Goal: Use online tool/utility: Utilize a website feature to perform a specific function

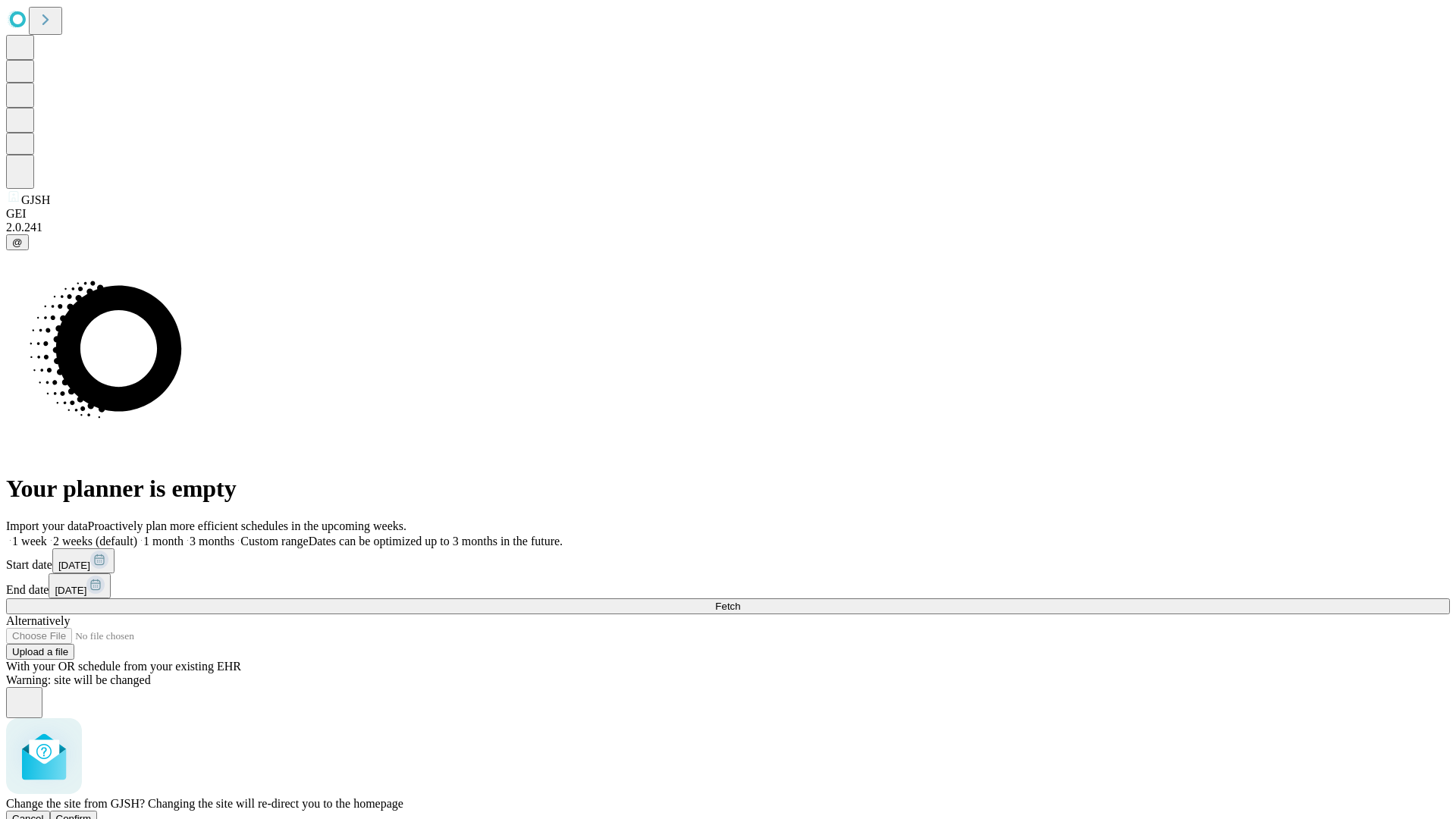
click at [91, 813] on span "Confirm" at bounding box center [73, 819] width 35 height 11
click at [47, 535] on label "1 week" at bounding box center [27, 542] width 41 height 13
click at [740, 601] on span "Fetch" at bounding box center [728, 606] width 25 height 11
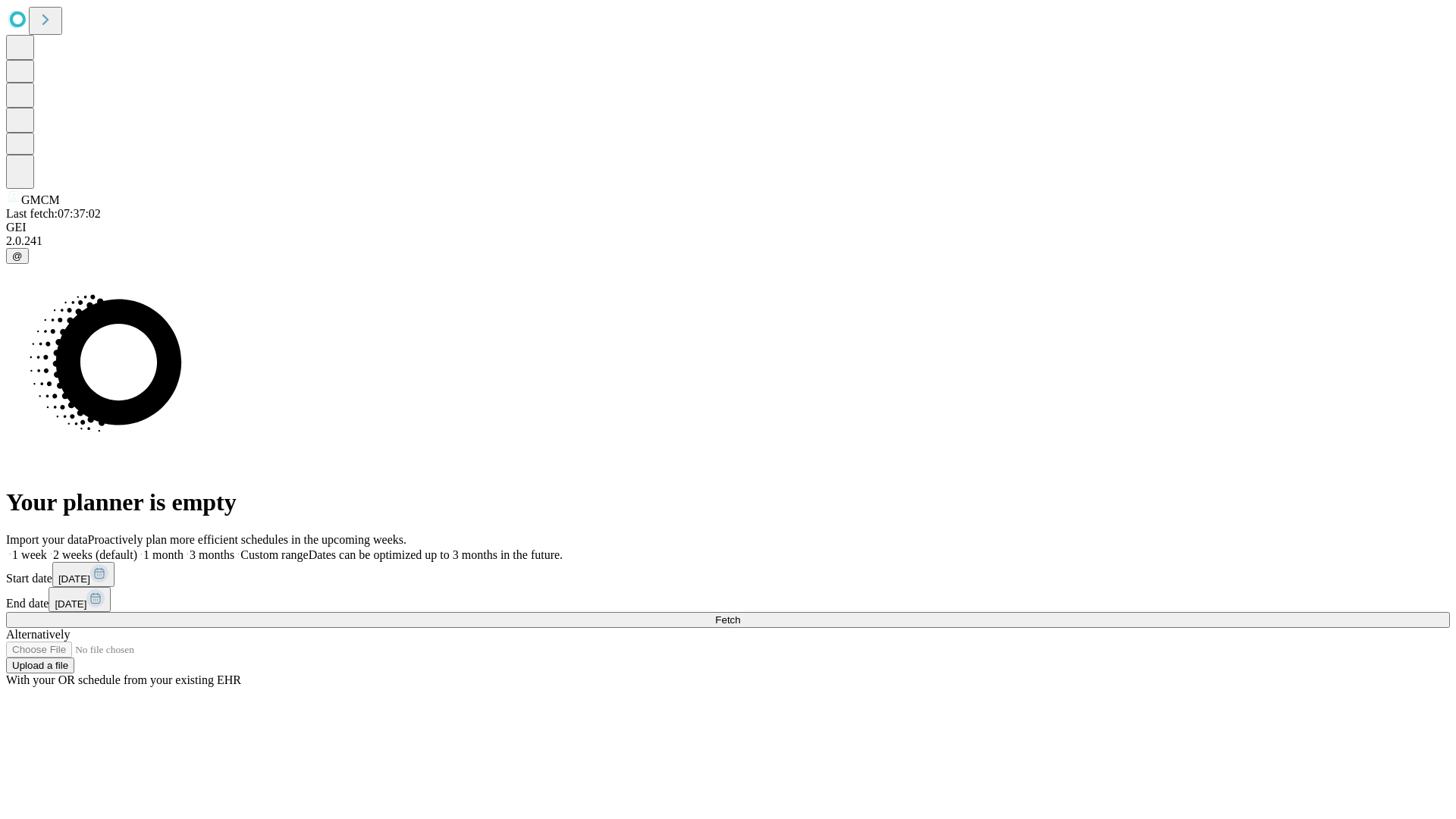
click at [47, 549] on label "1 week" at bounding box center [27, 555] width 41 height 13
click at [740, 615] on span "Fetch" at bounding box center [728, 620] width 25 height 11
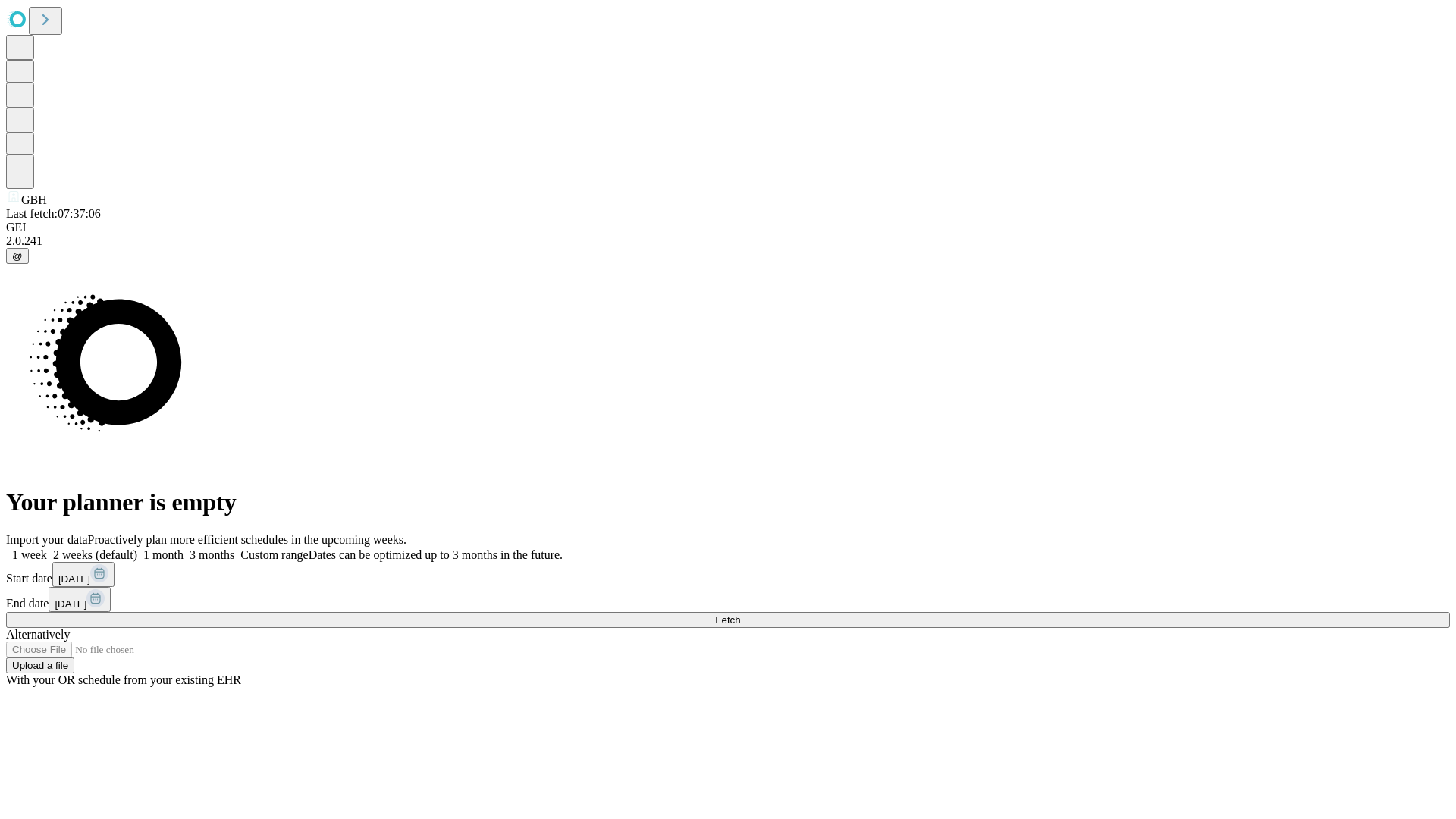
click at [47, 549] on label "1 week" at bounding box center [27, 555] width 41 height 13
click at [740, 615] on span "Fetch" at bounding box center [728, 620] width 25 height 11
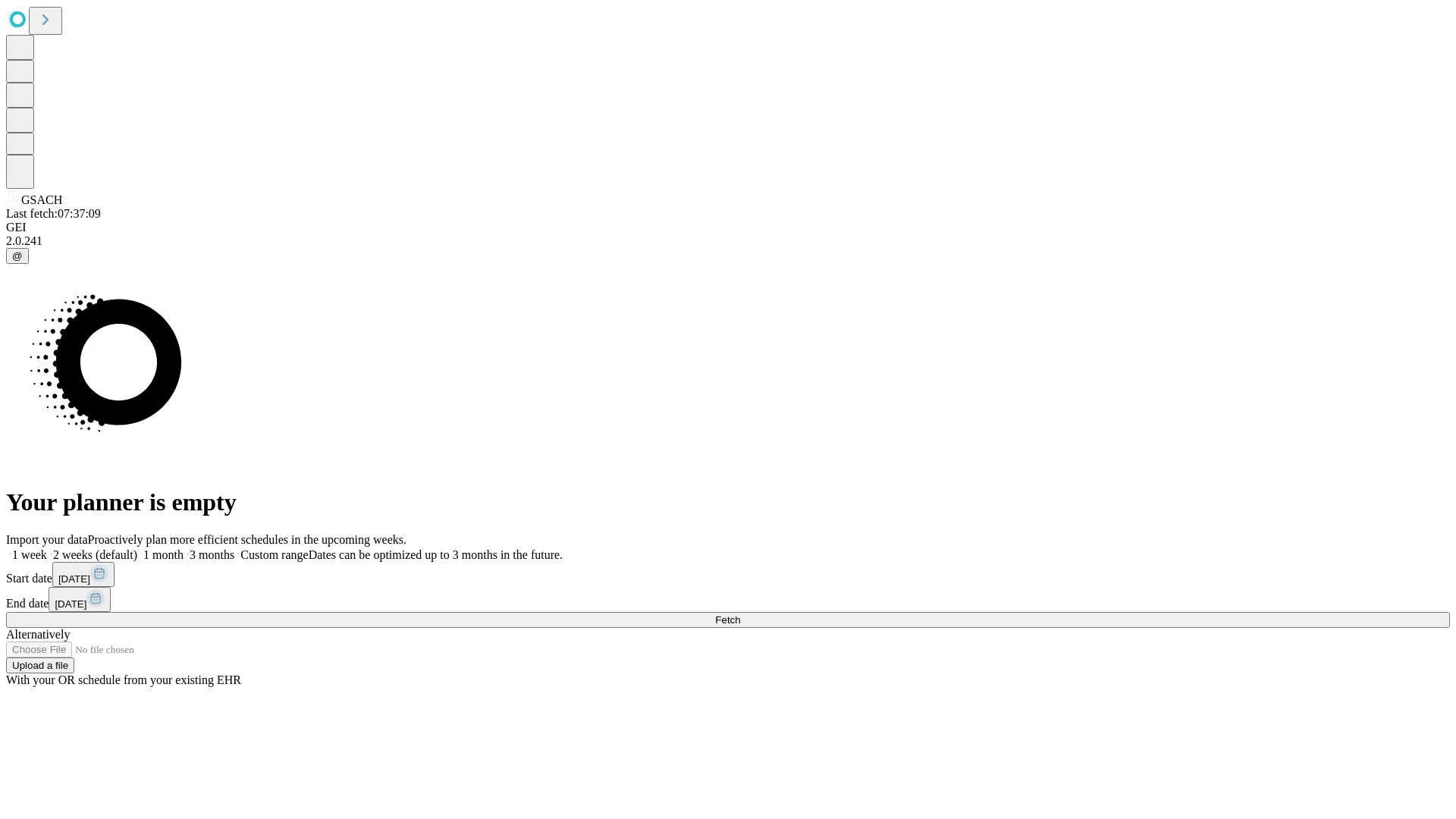
click at [740, 615] on span "Fetch" at bounding box center [728, 620] width 25 height 11
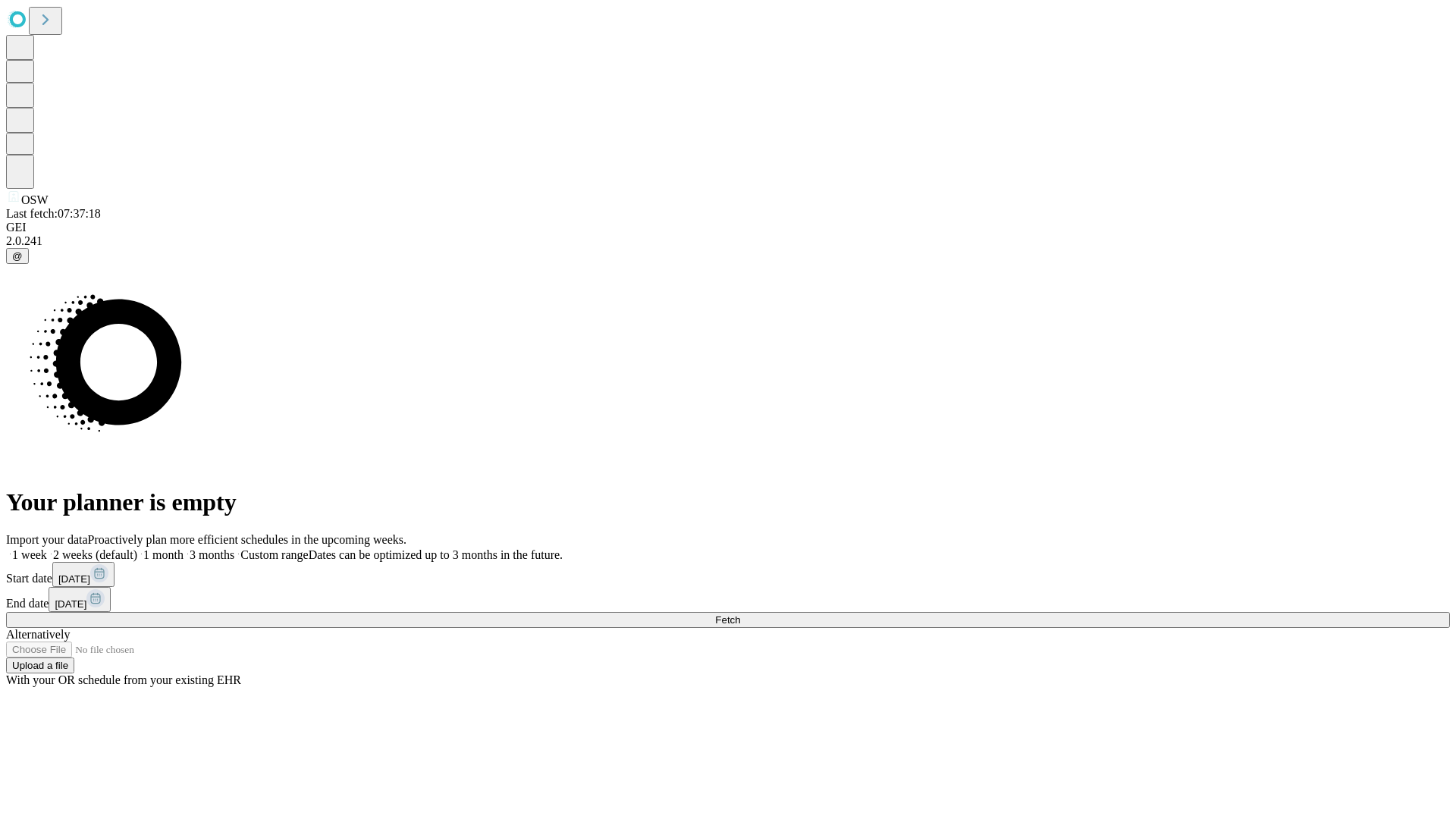
click at [47, 549] on label "1 week" at bounding box center [27, 555] width 41 height 13
click at [740, 615] on span "Fetch" at bounding box center [728, 620] width 25 height 11
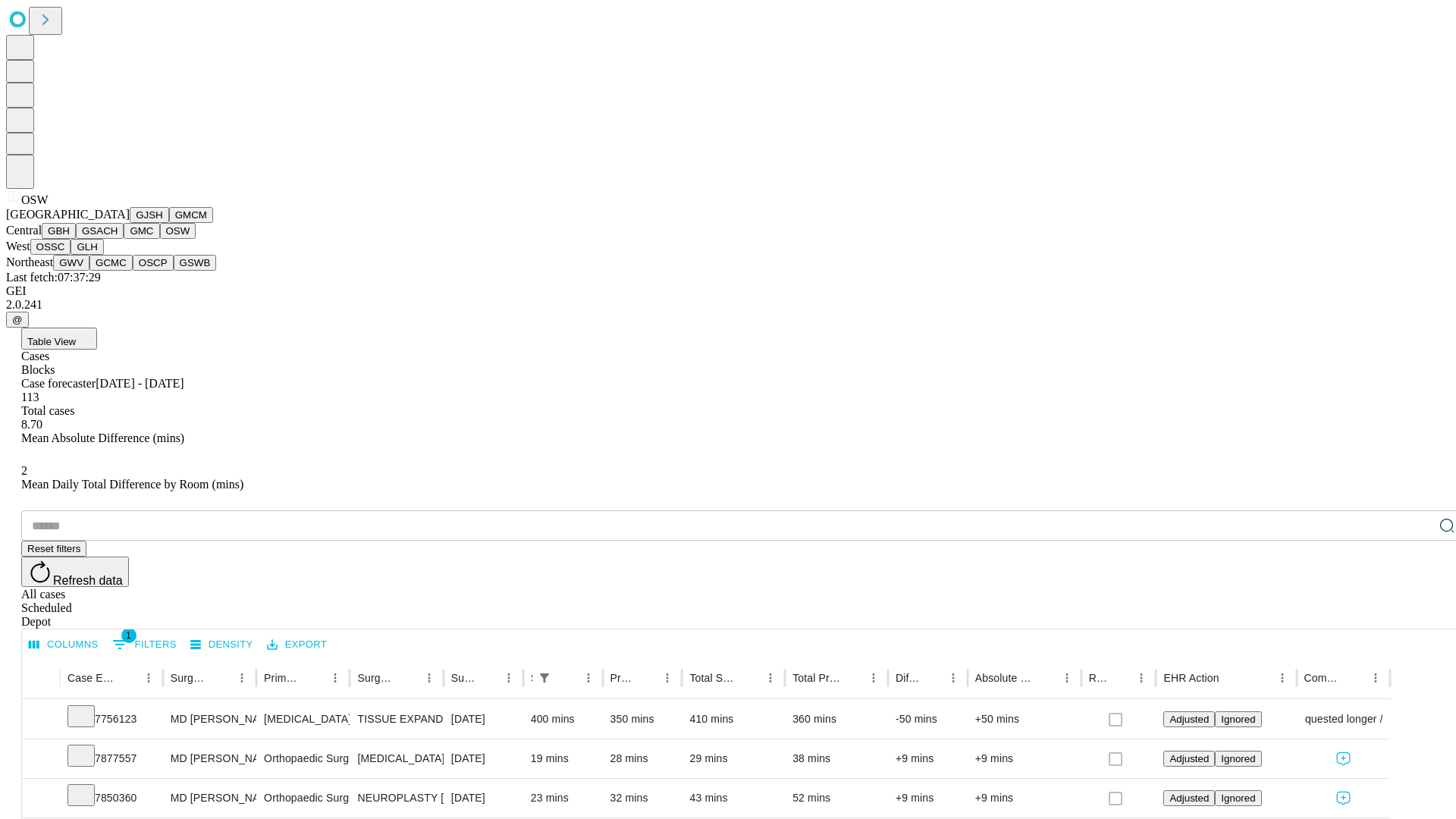
click at [71, 255] on button "OSSC" at bounding box center [50, 247] width 41 height 16
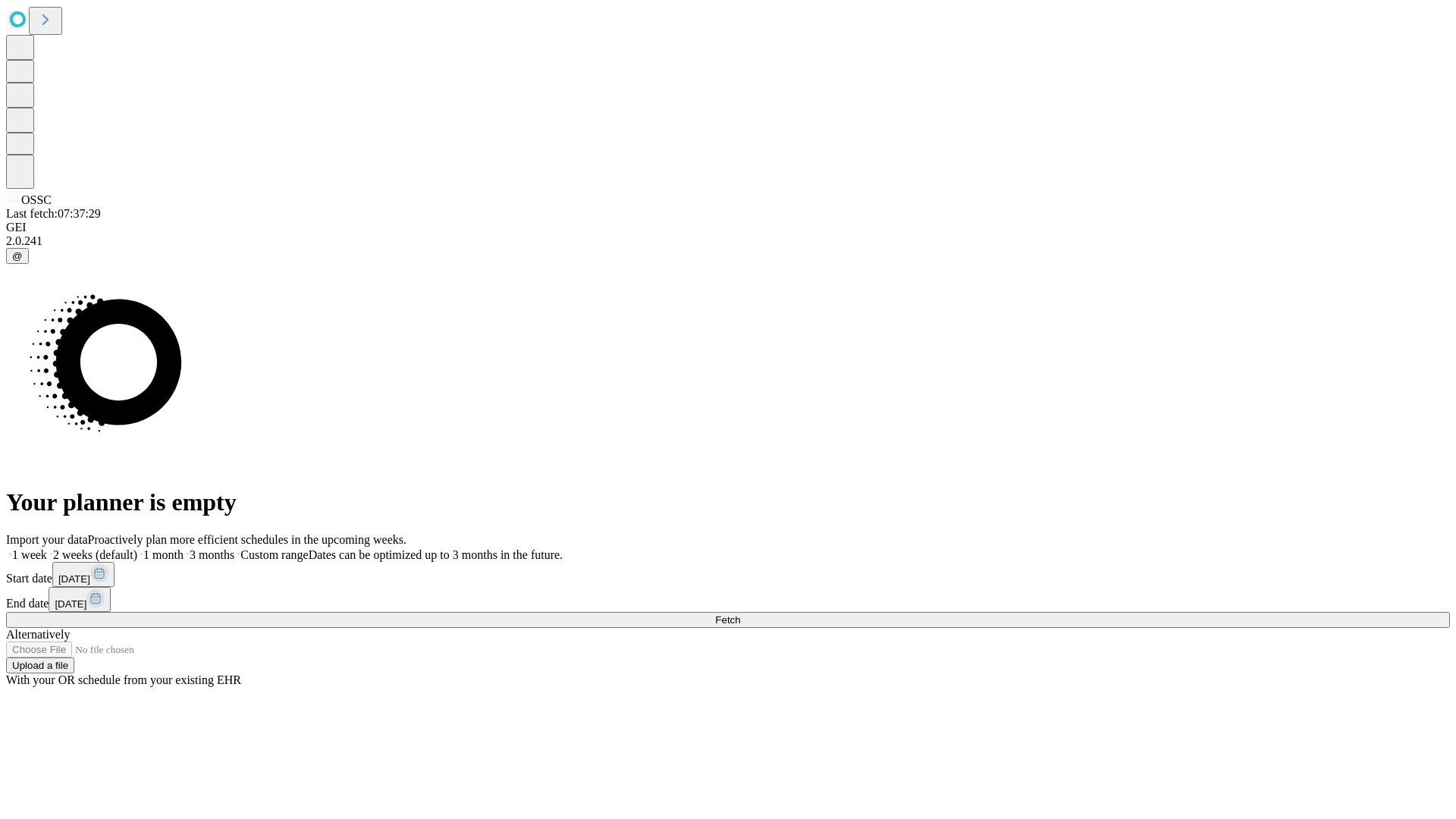
click at [47, 549] on label "1 week" at bounding box center [27, 555] width 41 height 13
click at [740, 615] on span "Fetch" at bounding box center [728, 620] width 25 height 11
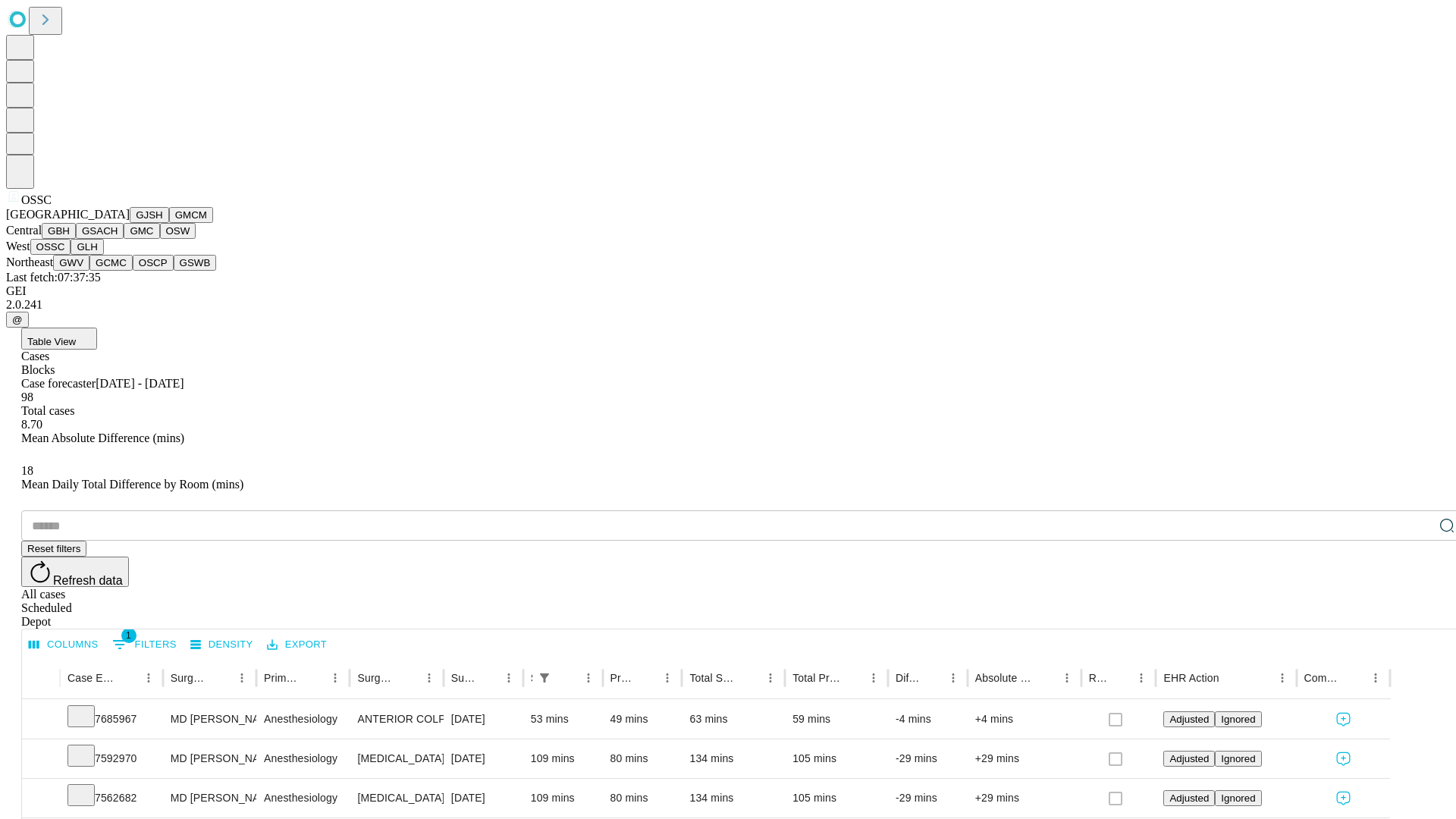
click at [103, 255] on button "GLH" at bounding box center [87, 247] width 32 height 16
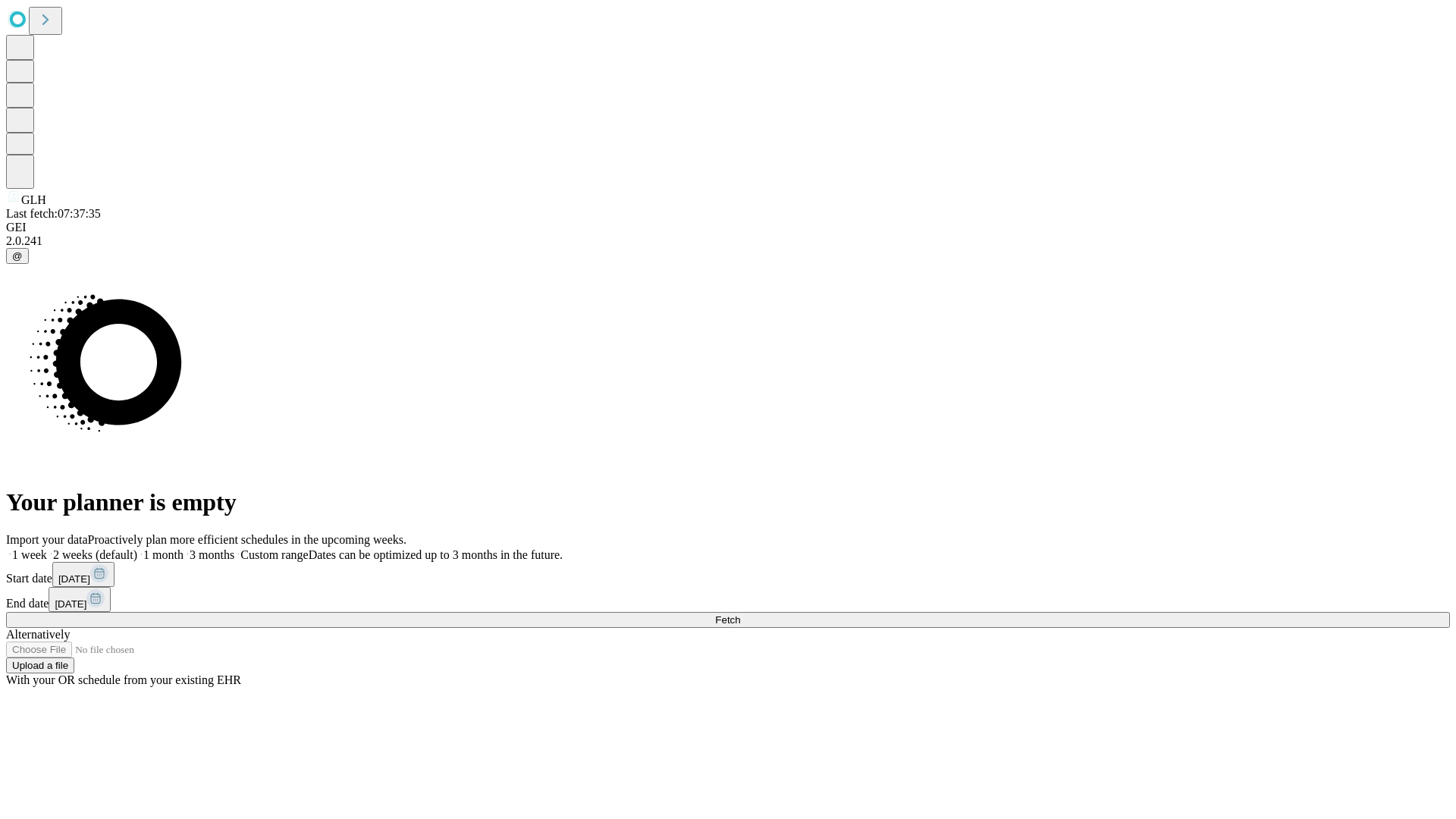
click at [47, 549] on label "1 week" at bounding box center [27, 555] width 41 height 13
click at [740, 615] on span "Fetch" at bounding box center [728, 620] width 25 height 11
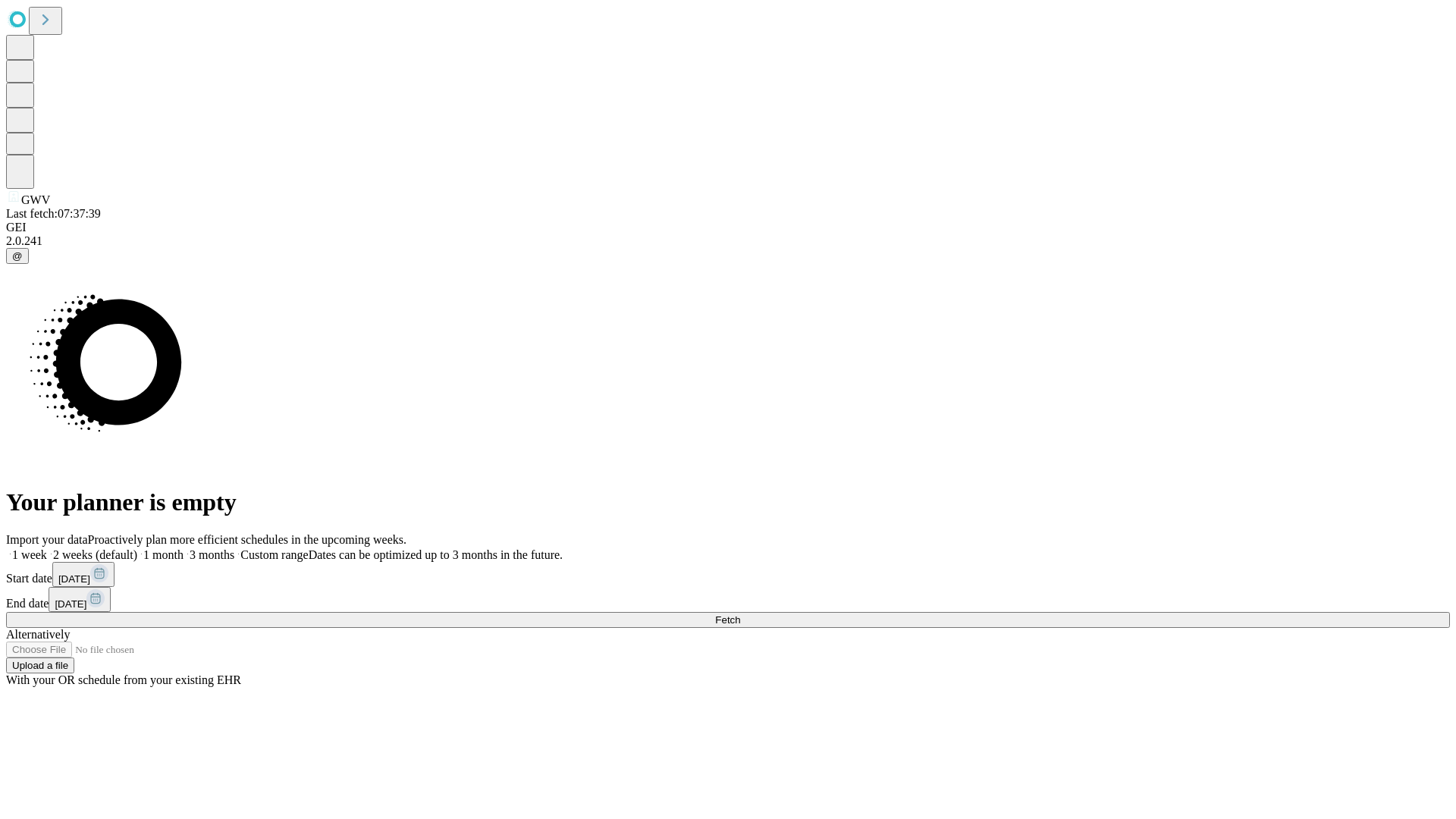
click at [47, 549] on label "1 week" at bounding box center [27, 555] width 41 height 13
click at [740, 615] on span "Fetch" at bounding box center [728, 620] width 25 height 11
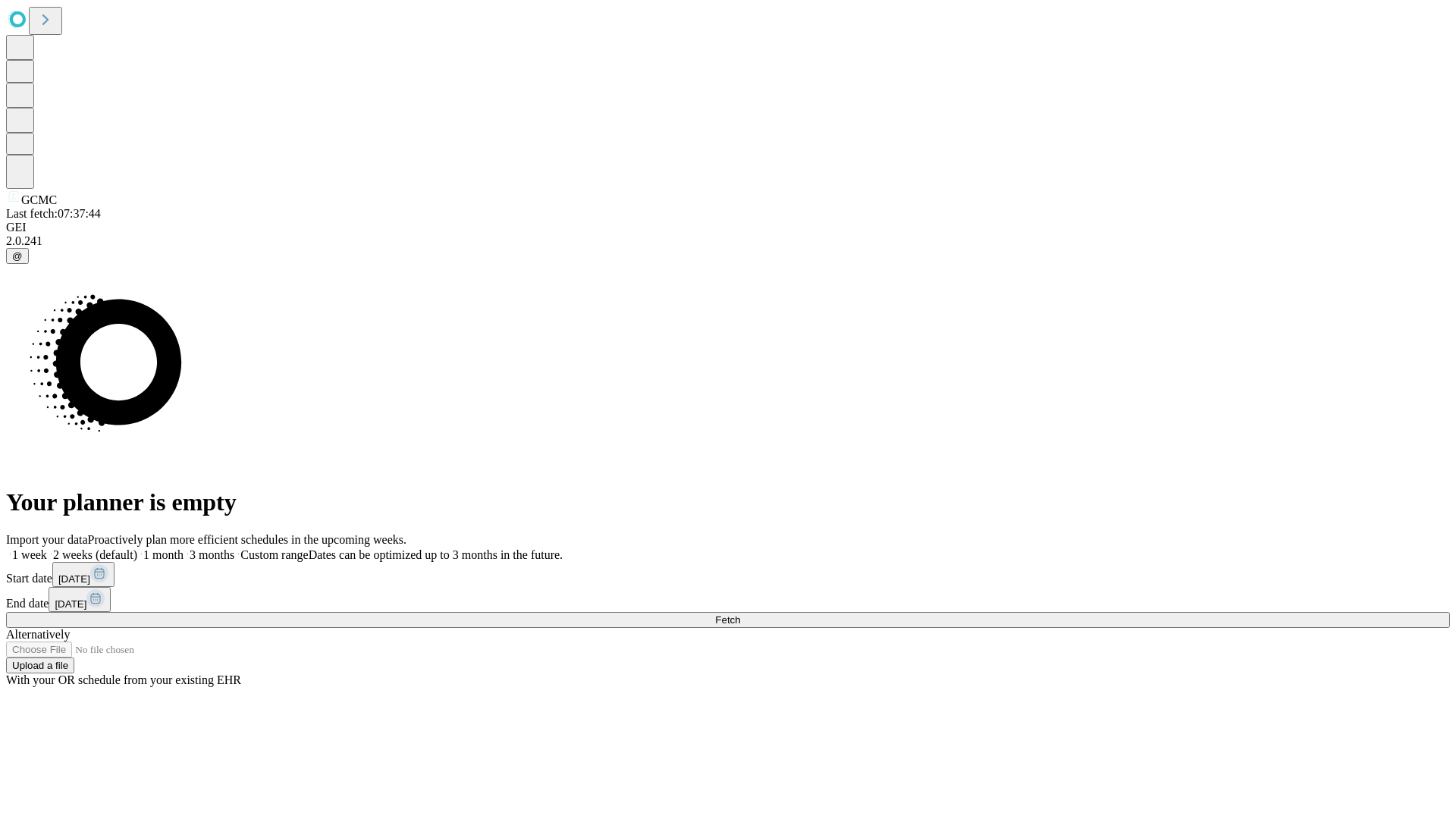
click at [47, 549] on label "1 week" at bounding box center [27, 555] width 41 height 13
click at [740, 615] on span "Fetch" at bounding box center [728, 620] width 25 height 11
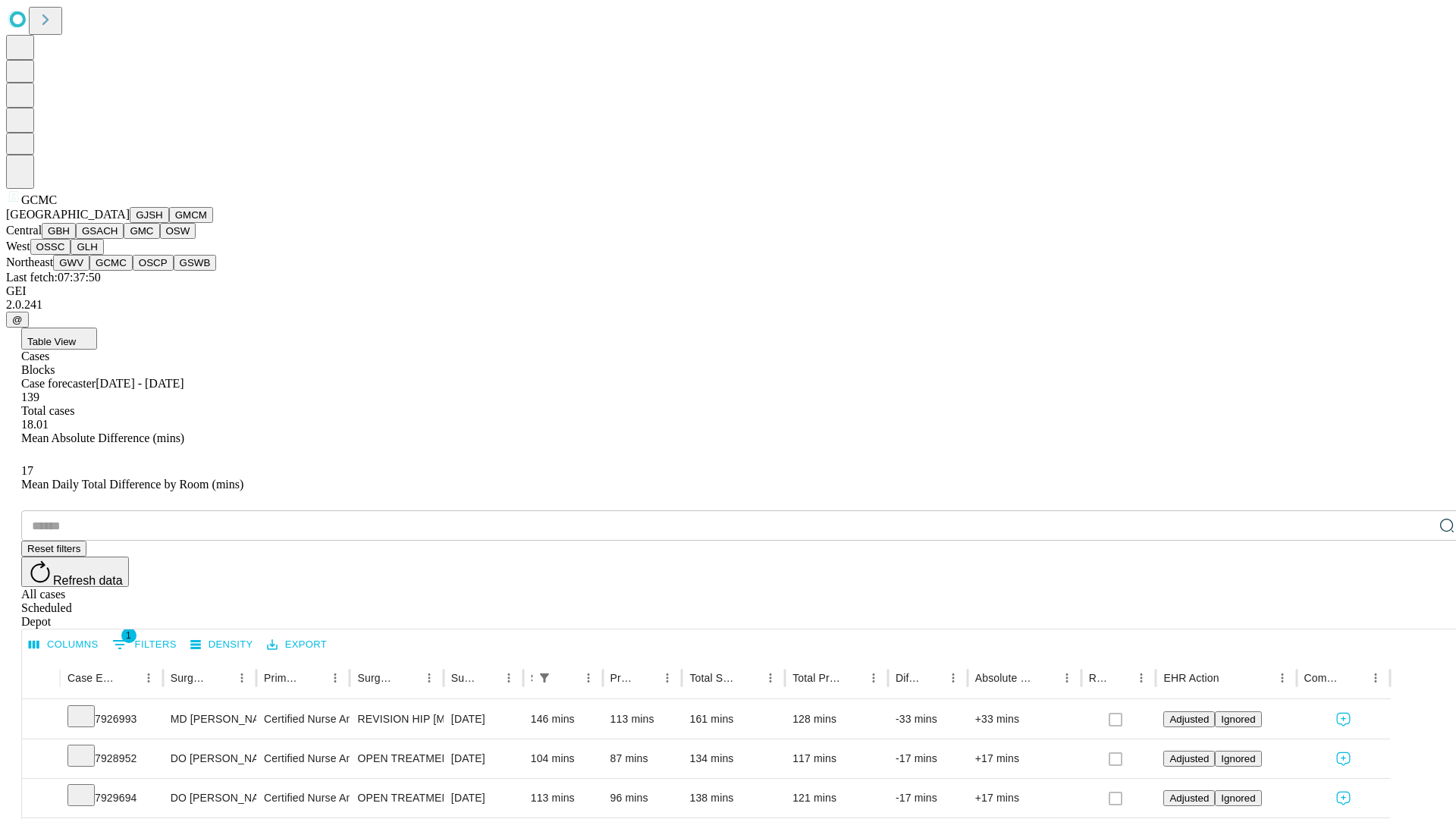
click at [132, 271] on button "OSCP" at bounding box center [153, 262] width 41 height 16
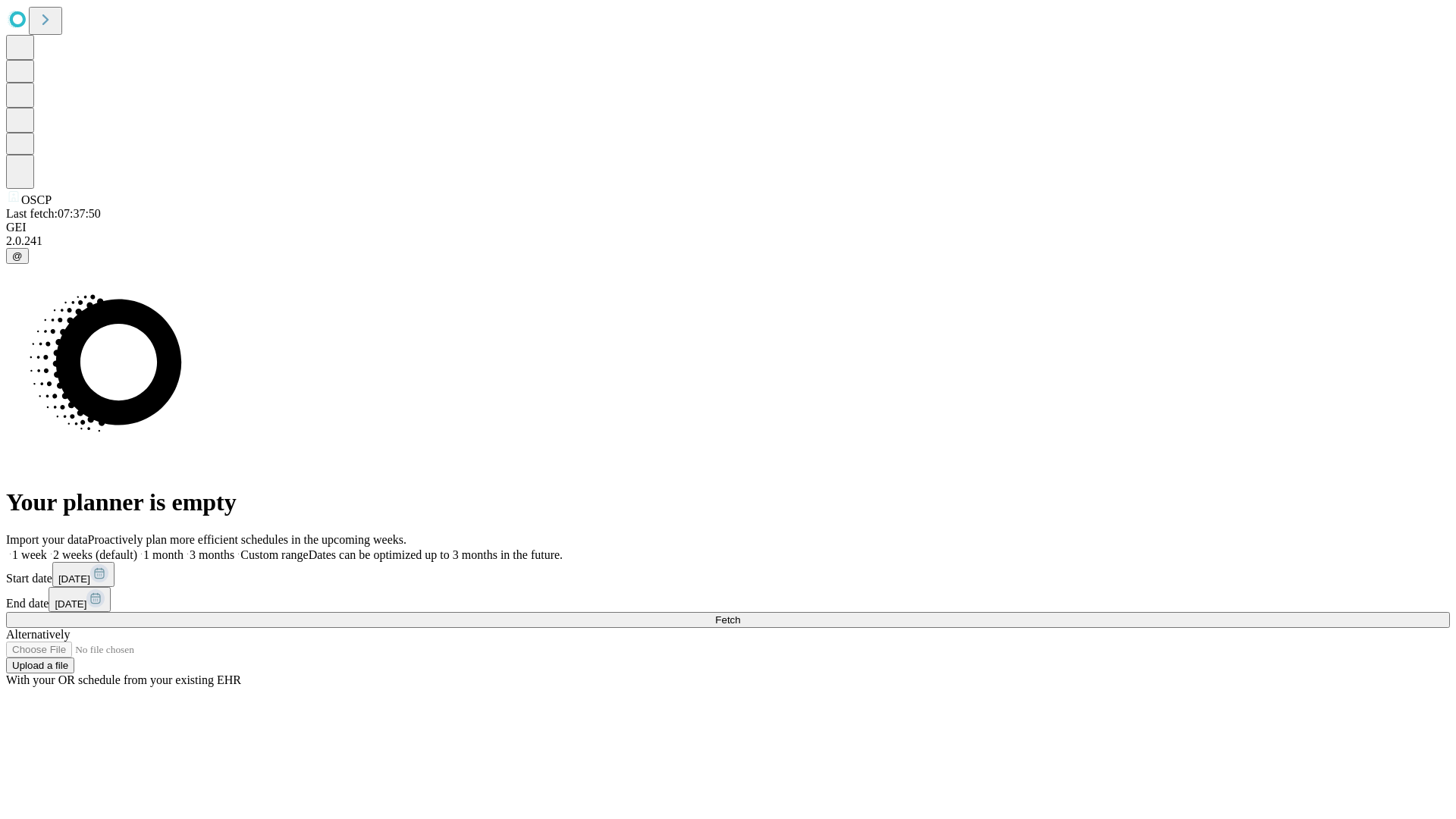
click at [47, 549] on label "1 week" at bounding box center [27, 555] width 41 height 13
click at [740, 615] on span "Fetch" at bounding box center [728, 620] width 25 height 11
